Goal: Find contact information: Find contact information

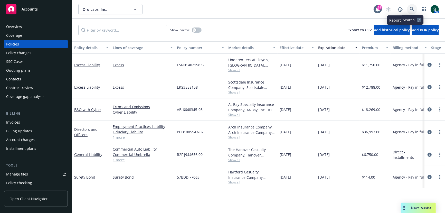
click at [410, 7] on icon at bounding box center [412, 9] width 5 height 5
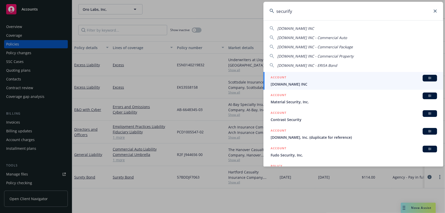
type input "securify"
click at [285, 83] on span "SECURIFY.US INC" at bounding box center [354, 83] width 166 height 5
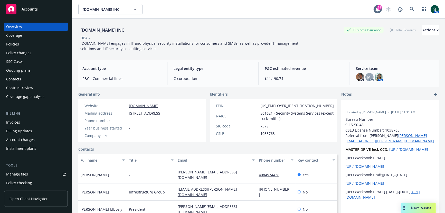
click at [20, 44] on div "Policies" at bounding box center [36, 44] width 60 height 8
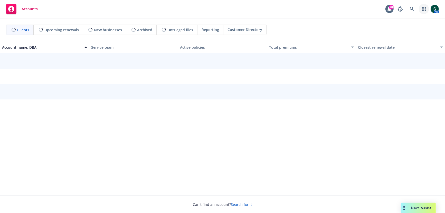
click at [427, 10] on link "button" at bounding box center [424, 9] width 10 height 10
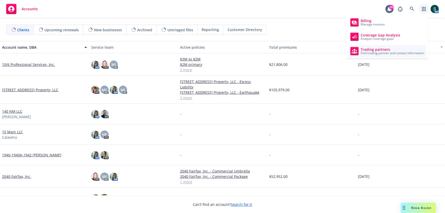
click at [368, 53] on span "Find trading partner and contact information" at bounding box center [392, 53] width 63 height 3
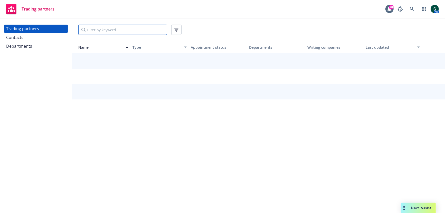
click at [96, 29] on input "Filter by keyword..." at bounding box center [122, 30] width 89 height 10
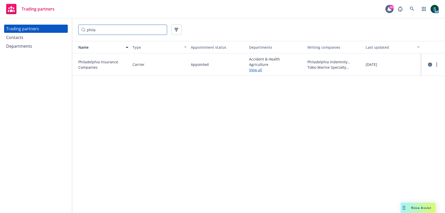
type input "phila"
click at [251, 71] on link "View all" at bounding box center [276, 69] width 54 height 5
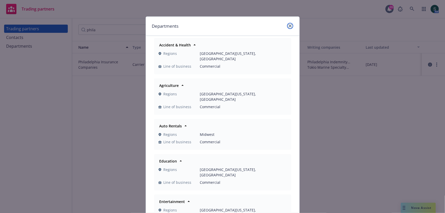
click at [289, 26] on icon "close" at bounding box center [290, 25] width 3 height 3
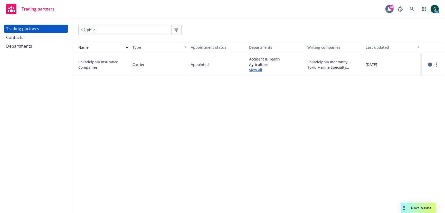
click at [26, 42] on div "Trading partners Contacts Departments" at bounding box center [36, 38] width 64 height 26
click at [14, 37] on div "Contacts" at bounding box center [14, 37] width 17 height 8
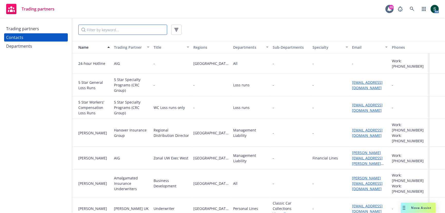
click at [128, 27] on input "Filter by keyword..." at bounding box center [122, 30] width 89 height 10
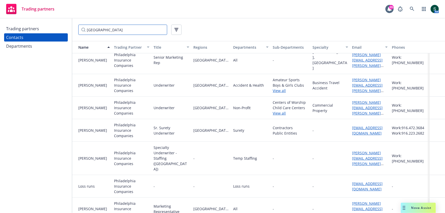
scroll to position [139, 0]
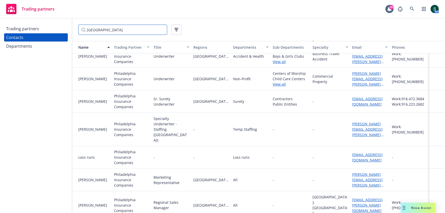
type input "philadelphia"
click at [15, 47] on div "Departments" at bounding box center [19, 46] width 26 height 8
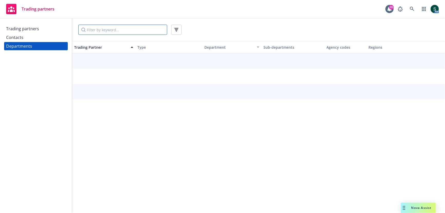
click at [104, 31] on input "Filter by keyword..." at bounding box center [122, 30] width 89 height 10
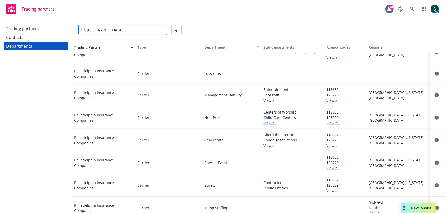
scroll to position [184, 0]
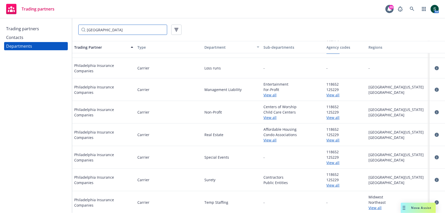
type input "philadelphia"
click at [334, 153] on span "118652" at bounding box center [346, 151] width 38 height 5
copy span "118652"
click at [333, 163] on link "View all" at bounding box center [346, 162] width 38 height 5
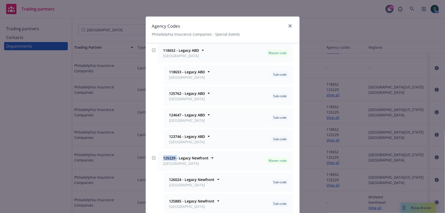
drag, startPoint x: 161, startPoint y: 157, endPoint x: 176, endPoint y: 157, distance: 15.2
click at [176, 157] on div "125229 - Legacy Newfront San Francisco" at bounding box center [185, 161] width 49 height 13
copy strong "125229"
click at [168, 50] on strong "118652 - Legacy ABD" at bounding box center [181, 50] width 36 height 5
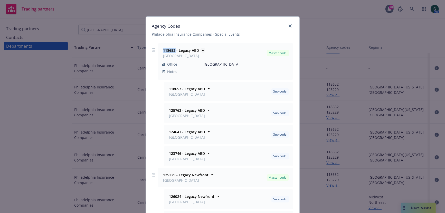
drag, startPoint x: 175, startPoint y: 51, endPoint x: 163, endPoint y: 52, distance: 12.4
click at [163, 52] on strong "118652 - Legacy ABD" at bounding box center [181, 50] width 36 height 5
copy strong "118652"
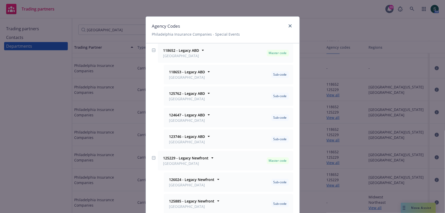
click at [62, 88] on div "Agency Codes Philadelphia Insurance Companies - Special Events 118652 - Legacy …" at bounding box center [222, 106] width 445 height 213
click at [67, 80] on div "Agency Codes Philadelphia Insurance Companies - Special Events 118652 - Legacy …" at bounding box center [222, 106] width 445 height 213
click at [290, 24] on link "close" at bounding box center [290, 26] width 6 height 6
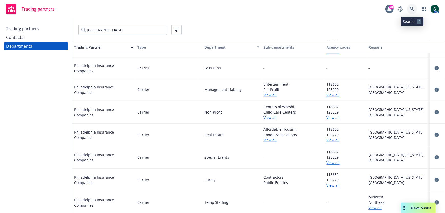
click at [412, 6] on link at bounding box center [412, 9] width 10 height 10
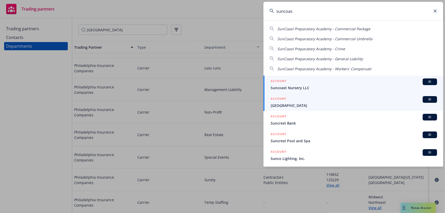
type input "suncoas"
click at [328, 102] on div "ACCOUNT BI" at bounding box center [354, 99] width 166 height 7
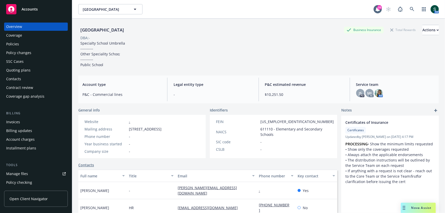
click at [412, 206] on span "Nova Assist" at bounding box center [421, 208] width 20 height 4
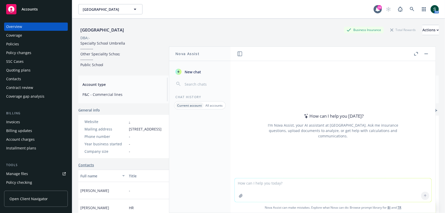
click at [313, 185] on textarea at bounding box center [333, 191] width 197 height 24
paste textarea "https://app.newfront.com/proposal/669a5059-925e-4053-b98b-d232bc1ebc6f"
click at [239, 188] on textarea "Hi Nova, please craft an email for me to send to my insured for their upcoming …" at bounding box center [333, 190] width 197 height 24
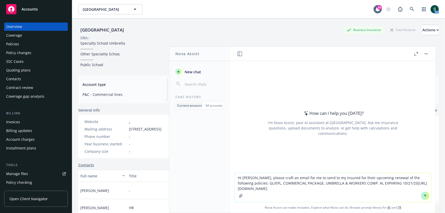
type textarea "Hi Nova, please craft an email for me to send to my insured for their upcoming …"
click at [17, 44] on div "Policies" at bounding box center [12, 44] width 13 height 8
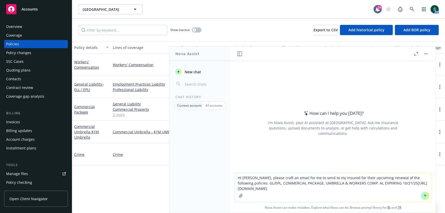
click at [430, 52] on header at bounding box center [333, 54] width 205 height 14
click at [428, 52] on button "button" at bounding box center [426, 54] width 6 height 6
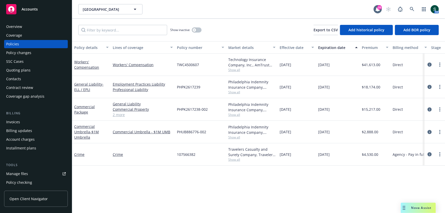
click at [413, 210] on div "Nova Assist" at bounding box center [418, 208] width 35 height 10
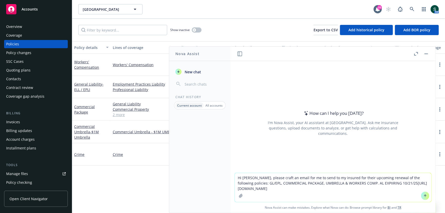
click at [425, 195] on icon at bounding box center [425, 196] width 0 height 2
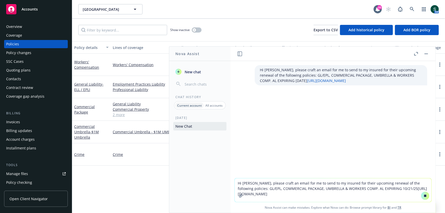
click at [21, 27] on div "Overview" at bounding box center [14, 27] width 16 height 8
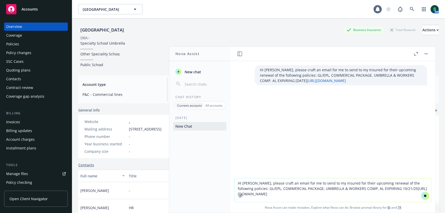
click at [427, 52] on button "button" at bounding box center [426, 54] width 6 height 6
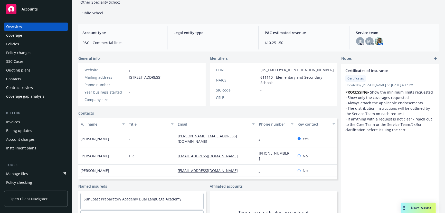
scroll to position [53, 0]
drag, startPoint x: 174, startPoint y: 152, endPoint x: 231, endPoint y: 153, distance: 57.3
click at [231, 153] on div "Catalina Garcia HR catalina@suncoastprep.org (818) 792-7506 No" at bounding box center [207, 155] width 259 height 17
copy div "catalina@suncoastprep.org"
click at [23, 76] on div "Contacts" at bounding box center [36, 79] width 60 height 8
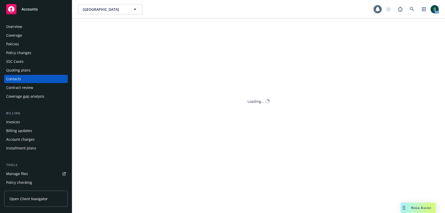
click at [23, 72] on div "Quoting plans" at bounding box center [18, 70] width 24 height 8
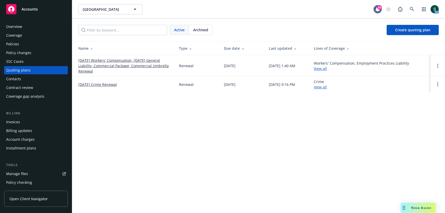
click at [435, 63] on div at bounding box center [438, 66] width 6 height 6
click at [438, 66] on icon "Open options" at bounding box center [437, 66] width 1 height 4
click at [413, 31] on span "Copy logging email" at bounding box center [411, 31] width 45 height 5
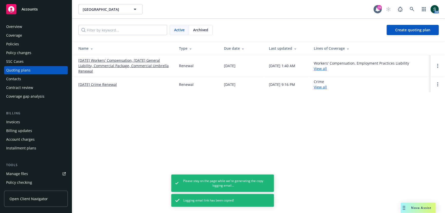
click at [413, 210] on span "Nova Assist" at bounding box center [421, 208] width 20 height 4
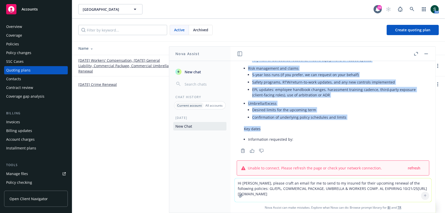
scroll to position [219, 0]
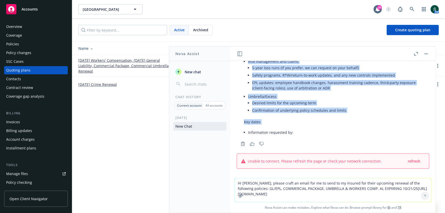
drag, startPoint x: 243, startPoint y: 121, endPoint x: 283, endPoint y: 128, distance: 40.4
click at [283, 128] on div "Subject: Action needed: Renewal information for GL/EPL, Commercial Package, Umb…" at bounding box center [333, 6] width 189 height 266
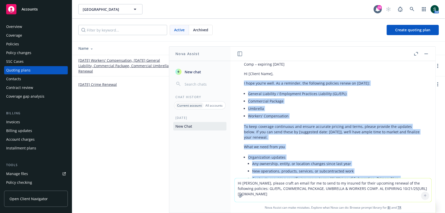
scroll to position [31, 0]
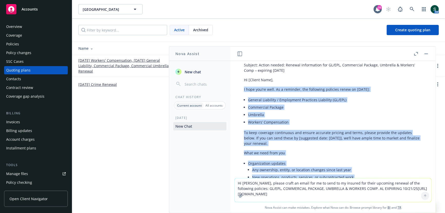
click at [312, 119] on li "Workers’ Compensation" at bounding box center [335, 122] width 174 height 7
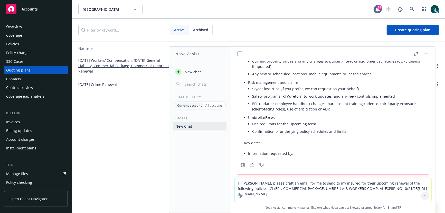
scroll to position [221, 0]
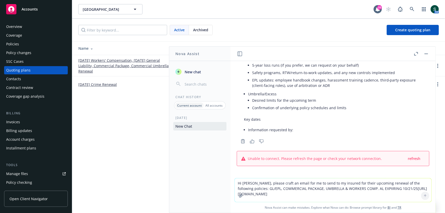
click at [287, 184] on textarea "Hi Nova, please craft an email for me to send to my insured for their upcoming …" at bounding box center [333, 191] width 197 height 24
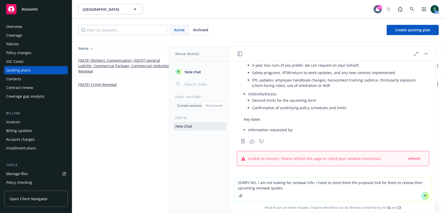
type textarea "SORRY NO, i am not looking for renewal info. I need to send them the proposal l…"
click at [414, 160] on span "refresh" at bounding box center [414, 158] width 13 height 5
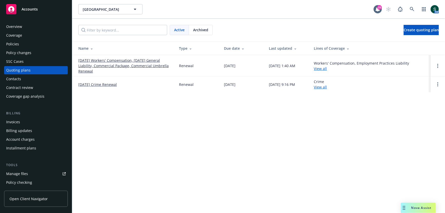
click at [415, 201] on div "[GEOGRAPHIC_DATA] [GEOGRAPHIC_DATA] 28 AM Active Archived Create quoting plan N…" at bounding box center [258, 106] width 373 height 213
click at [415, 206] on span "Nova Assist" at bounding box center [421, 208] width 20 height 4
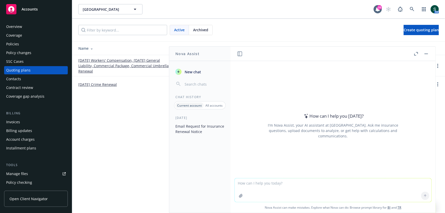
click at [302, 187] on textarea at bounding box center [333, 191] width 197 height 24
